Goal: Task Accomplishment & Management: Manage account settings

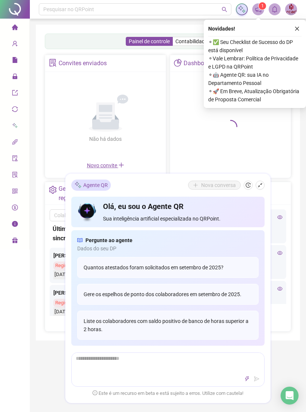
click at [296, 28] on icon "close" at bounding box center [296, 28] width 5 height 5
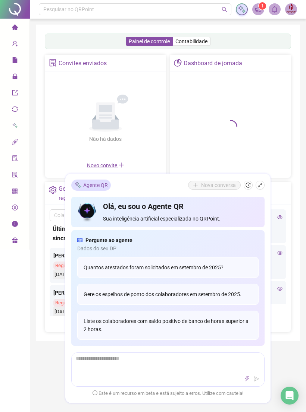
click at [263, 181] on div "Nova conversa" at bounding box center [226, 185] width 76 height 9
click at [259, 189] on button "button" at bounding box center [259, 185] width 9 height 9
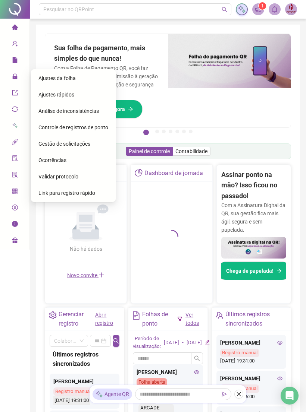
click at [73, 74] on div "Ajustes da folha" at bounding box center [73, 78] width 70 height 15
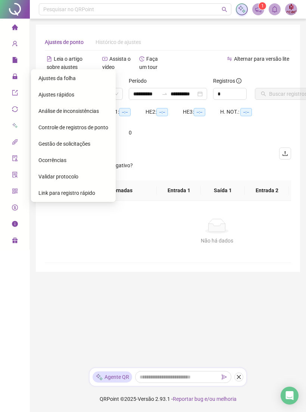
type input "**********"
click at [85, 145] on span "Gestão de solicitações" at bounding box center [64, 144] width 52 height 6
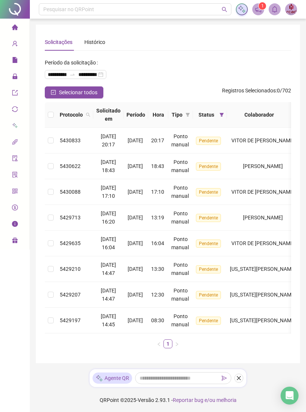
click at [95, 94] on span "Selecionar todos" at bounding box center [78, 92] width 38 height 8
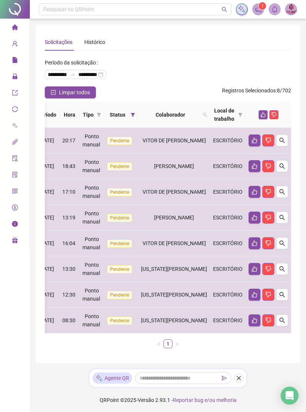
scroll to position [0, 127]
click at [264, 117] on icon "like" at bounding box center [262, 114] width 5 height 5
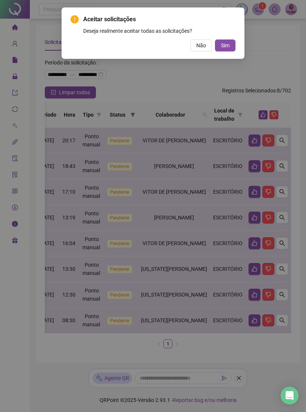
click at [229, 50] on button "Sim" at bounding box center [225, 45] width 20 height 12
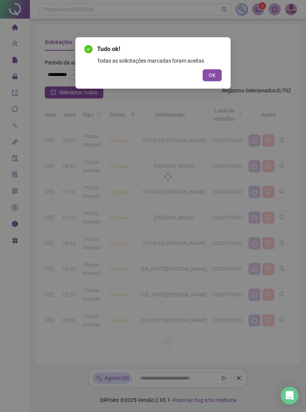
scroll to position [0, 33]
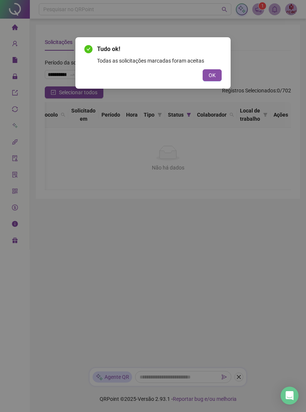
click at [218, 75] on button "OK" at bounding box center [211, 75] width 19 height 12
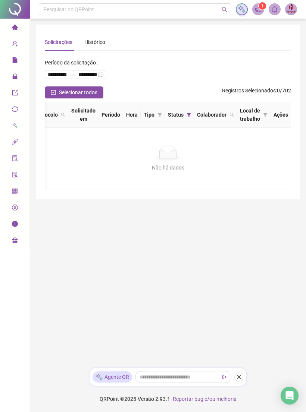
click at [13, 62] on icon "file" at bounding box center [14, 60] width 5 height 6
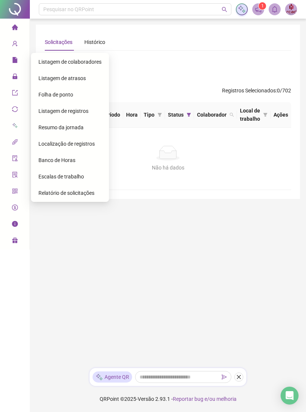
click at [21, 74] on span "Administração" at bounding box center [34, 77] width 44 height 6
click at [74, 75] on span "Ajustes da folha" at bounding box center [56, 78] width 37 height 6
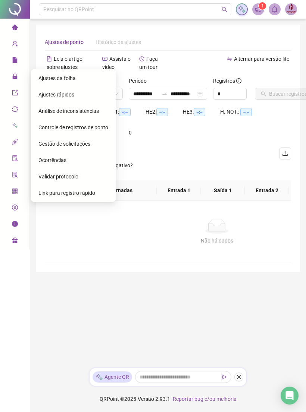
type input "**********"
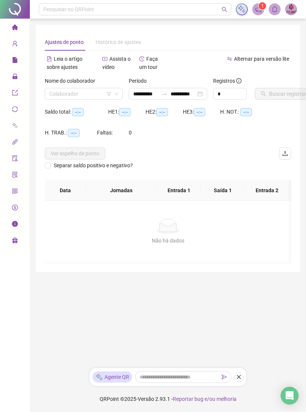
click at [88, 96] on input "search" at bounding box center [80, 93] width 62 height 11
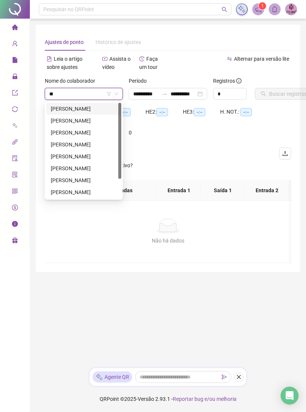
type input "***"
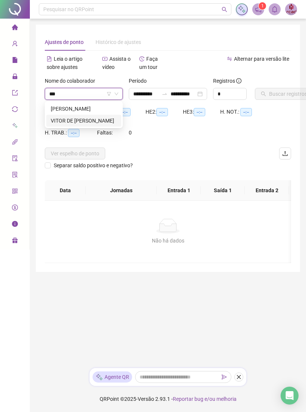
click at [90, 125] on div "VITOR DE [PERSON_NAME]" at bounding box center [83, 121] width 75 height 12
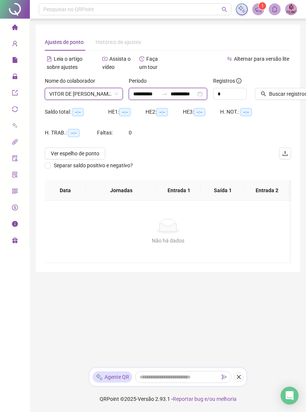
click at [151, 92] on input "**********" at bounding box center [145, 94] width 25 height 8
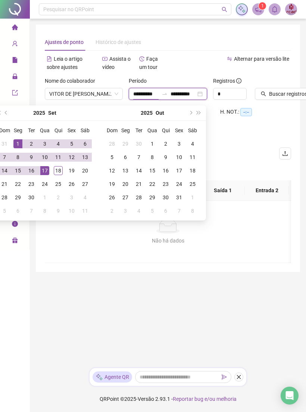
click at [186, 92] on input "**********" at bounding box center [182, 94] width 25 height 8
type input "**********"
click at [58, 172] on div "18" at bounding box center [58, 170] width 9 height 9
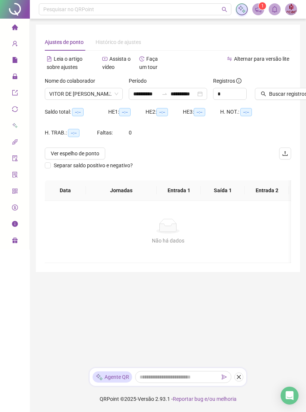
click at [285, 94] on span "Buscar registros" at bounding box center [288, 94] width 38 height 8
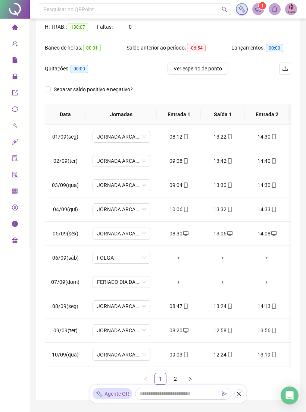
scroll to position [137, 0]
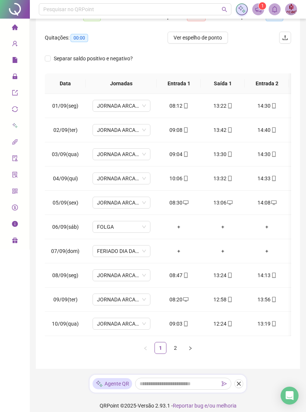
click at [179, 348] on link "2" at bounding box center [175, 347] width 11 height 11
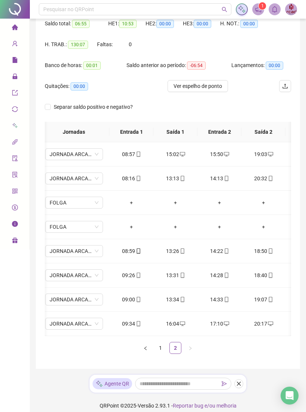
scroll to position [0, 46]
click at [140, 326] on icon "mobile" at bounding box center [139, 323] width 5 height 5
type input "**********"
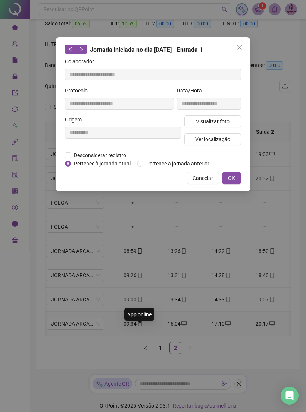
click at [222, 120] on span "Visualizar foto" at bounding box center [213, 121] width 34 height 8
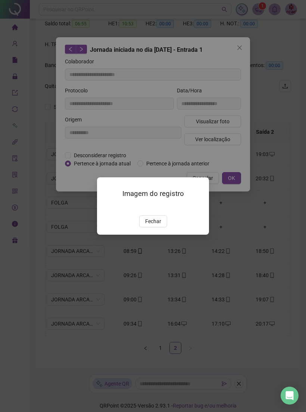
click at [106, 207] on img at bounding box center [106, 207] width 0 height 0
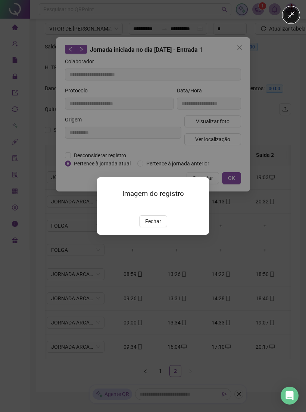
scroll to position [0, 0]
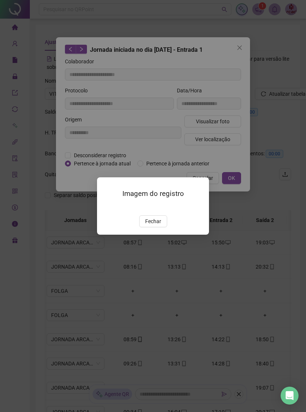
click at [161, 227] on button "Fechar" at bounding box center [153, 221] width 28 height 12
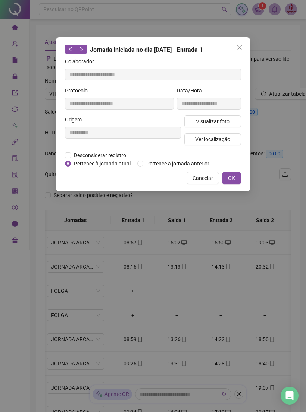
click at [209, 182] on span "Cancelar" at bounding box center [202, 178] width 20 height 8
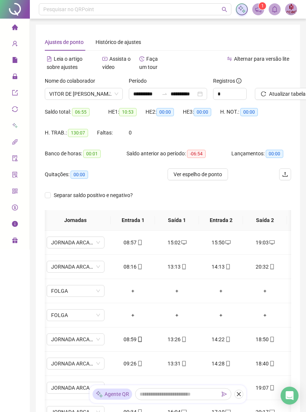
click at [141, 342] on icon "mobile" at bounding box center [139, 339] width 3 height 5
type input "**********"
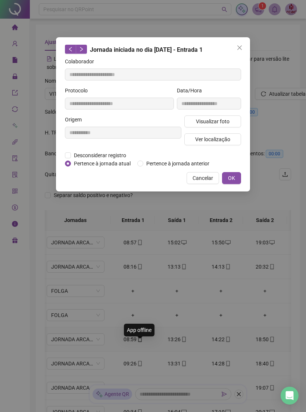
click at [231, 118] on button "Visualizar foto" at bounding box center [212, 122] width 57 height 12
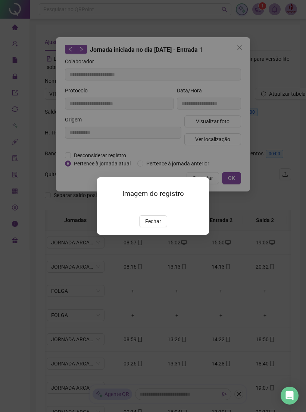
click at [160, 227] on button "Fechar" at bounding box center [153, 221] width 28 height 12
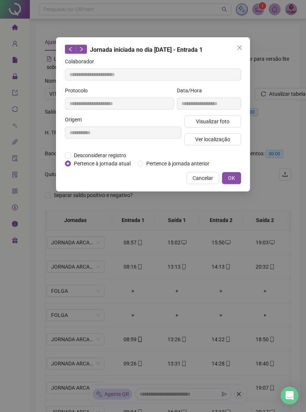
click at [212, 182] on span "Cancelar" at bounding box center [202, 178] width 20 height 8
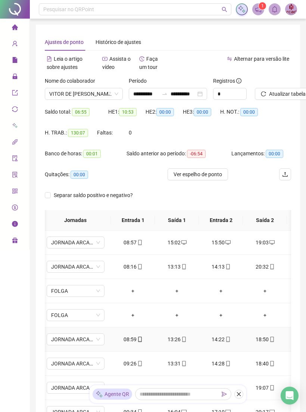
click at [184, 342] on span at bounding box center [183, 339] width 6 height 6
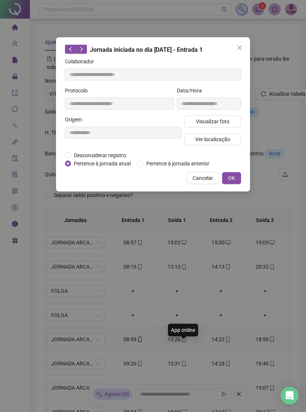
type input "**********"
click at [230, 124] on button "Visualizar foto" at bounding box center [212, 122] width 57 height 12
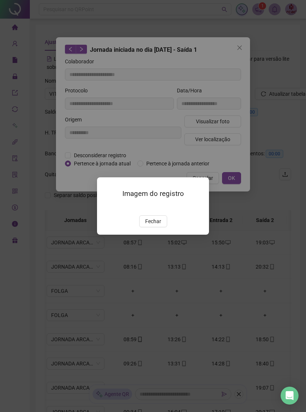
click at [106, 207] on img at bounding box center [106, 207] width 0 height 0
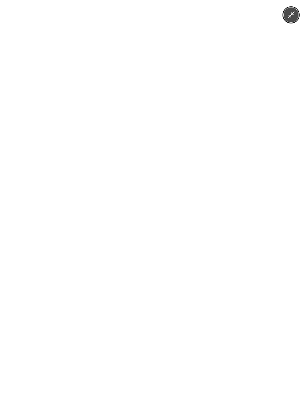
click at [296, 18] on button "Minimize image" at bounding box center [290, 14] width 15 height 15
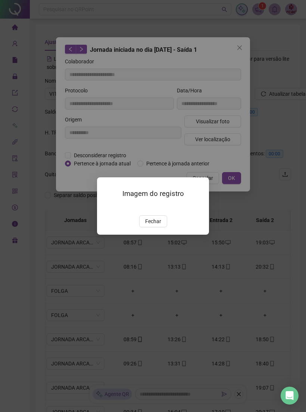
click at [158, 225] on span "Fechar" at bounding box center [153, 221] width 16 height 8
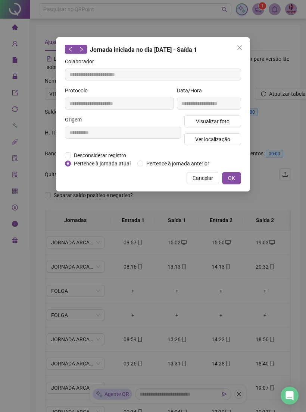
click at [203, 182] on span "Cancelar" at bounding box center [202, 178] width 20 height 8
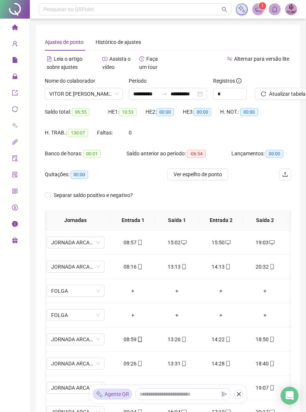
click at [113, 88] on span "VITOR DE [PERSON_NAME]" at bounding box center [83, 93] width 69 height 11
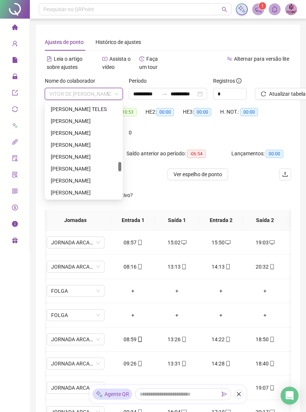
scroll to position [583, 0]
click at [101, 108] on div "[PERSON_NAME] TELES" at bounding box center [84, 110] width 66 height 8
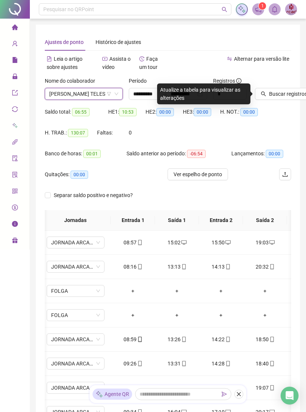
click at [287, 94] on span "Buscar registros" at bounding box center [288, 94] width 38 height 8
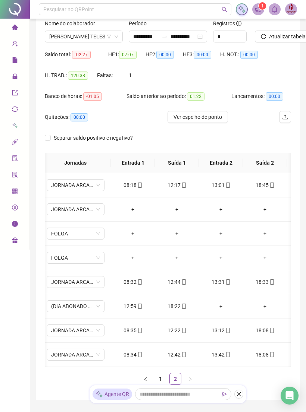
scroll to position [83, 0]
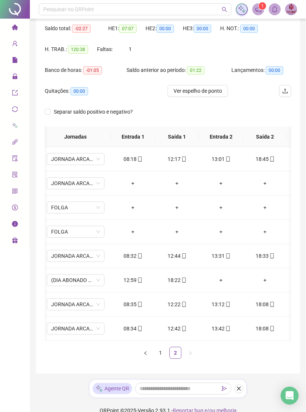
click at [273, 327] on icon "mobile" at bounding box center [271, 328] width 3 height 5
type input "**********"
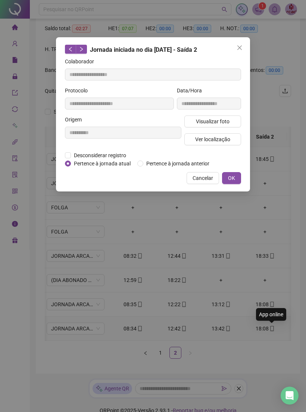
click at [228, 123] on span "Visualizar foto" at bounding box center [213, 121] width 34 height 8
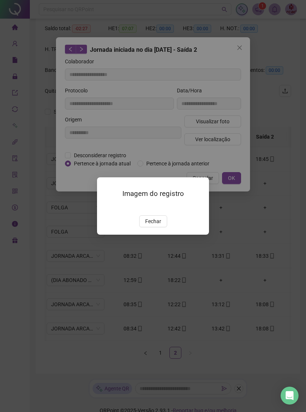
click at [153, 225] on span "Fechar" at bounding box center [153, 221] width 16 height 8
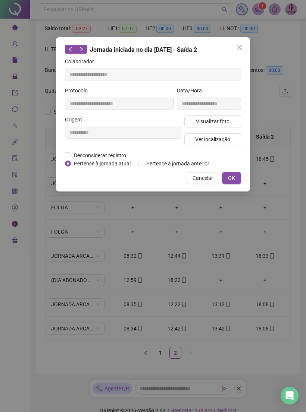
click at [207, 182] on span "Cancelar" at bounding box center [202, 178] width 20 height 8
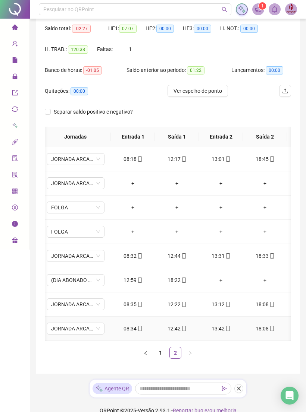
click at [225, 327] on span "mobile" at bounding box center [227, 328] width 6 height 5
type input "**********"
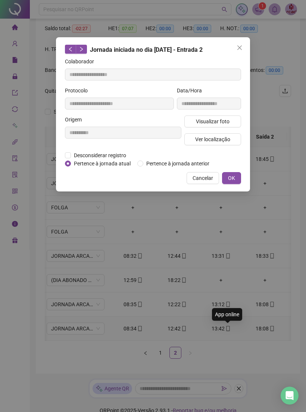
click at [235, 123] on button "Visualizar foto" at bounding box center [212, 122] width 57 height 12
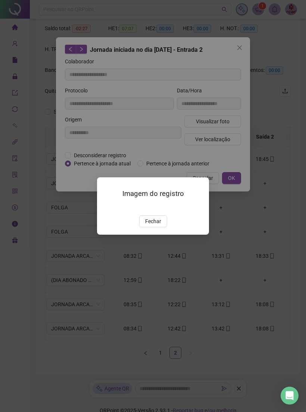
click at [106, 207] on img at bounding box center [106, 207] width 0 height 0
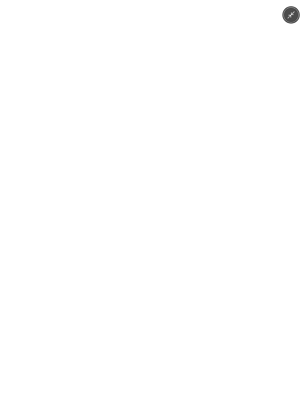
click at [294, 21] on button "Minimize image" at bounding box center [290, 14] width 15 height 15
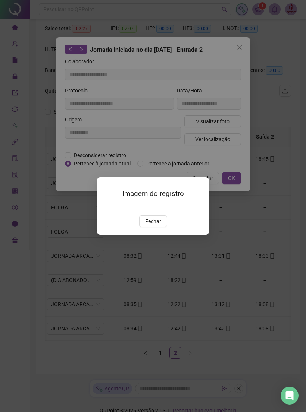
click at [154, 225] on span "Fechar" at bounding box center [153, 221] width 16 height 8
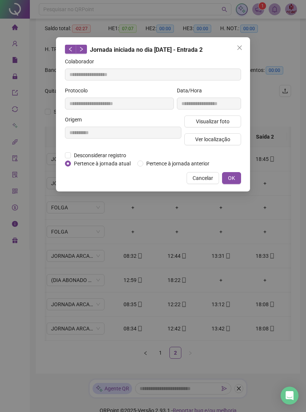
click at [205, 182] on span "Cancelar" at bounding box center [202, 178] width 20 height 8
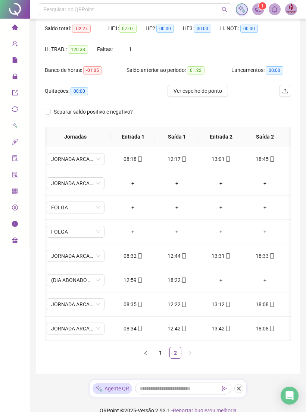
click at [181, 331] on span at bounding box center [183, 329] width 6 height 6
type input "**********"
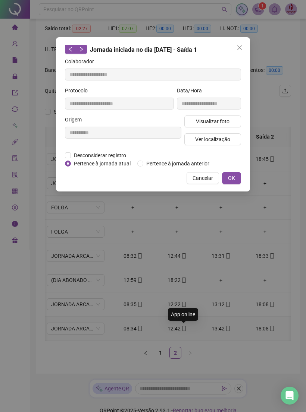
click at [224, 123] on span "Visualizar foto" at bounding box center [213, 121] width 34 height 8
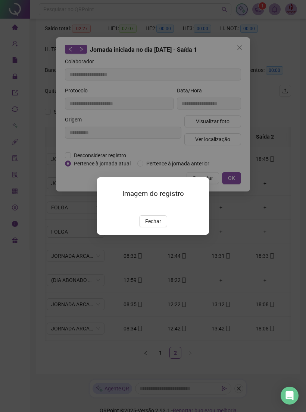
click at [157, 225] on span "Fechar" at bounding box center [153, 221] width 16 height 8
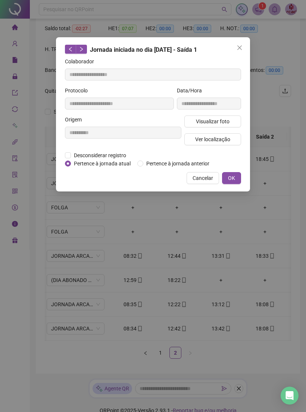
click at [209, 182] on span "Cancelar" at bounding box center [202, 178] width 20 height 8
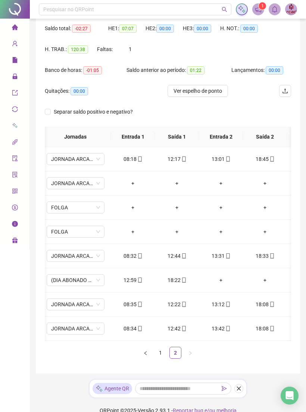
click at [238, 387] on icon "close" at bounding box center [238, 388] width 5 height 5
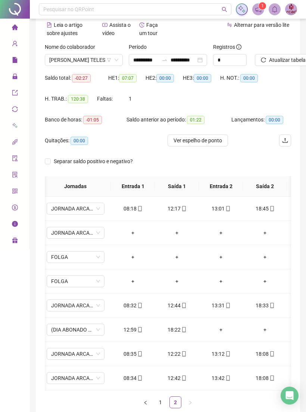
scroll to position [0, 0]
